Goal: Book appointment/travel/reservation

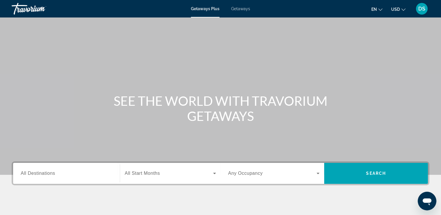
click at [41, 174] on span "All Destinations" at bounding box center [38, 173] width 34 height 5
click at [41, 174] on input "Destination All Destinations" at bounding box center [67, 173] width 92 height 7
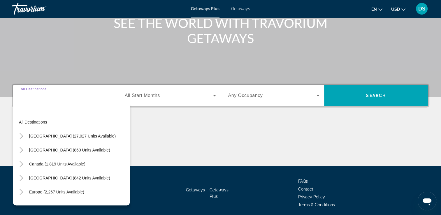
scroll to position [100, 0]
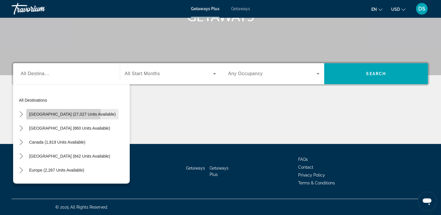
click at [58, 111] on span "Select destination: United States (27,027 units available)" at bounding box center [72, 114] width 92 height 14
type input "**********"
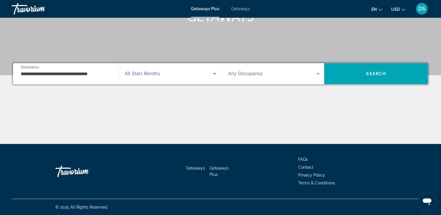
click at [216, 72] on icon "Search widget" at bounding box center [214, 73] width 7 height 7
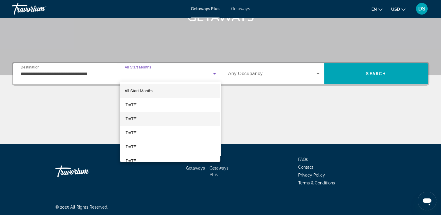
click at [137, 117] on span "[DATE]" at bounding box center [131, 119] width 13 height 7
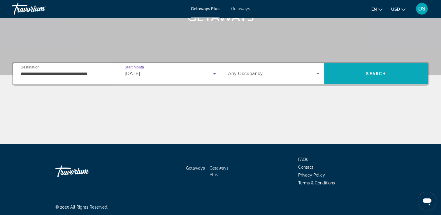
click at [386, 76] on span "Search" at bounding box center [376, 74] width 104 height 14
